Goal: Navigation & Orientation: Find specific page/section

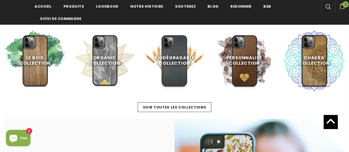
scroll to position [233, 0]
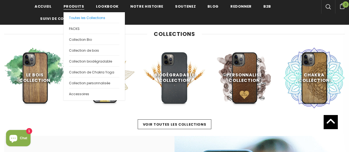
click at [88, 16] on span "Toutes les Collections" at bounding box center [87, 18] width 36 height 5
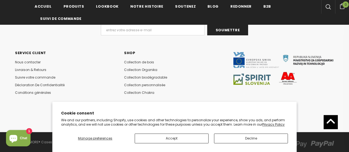
scroll to position [472, 0]
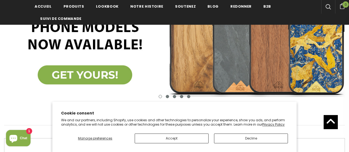
scroll to position [154, 0]
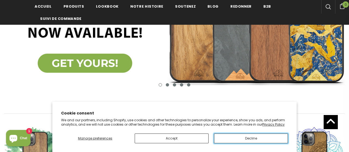
click at [229, 139] on button "Decline" at bounding box center [251, 139] width 74 height 10
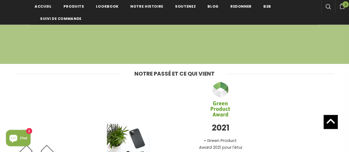
scroll to position [1514, 0]
